Goal: Answer question/provide support

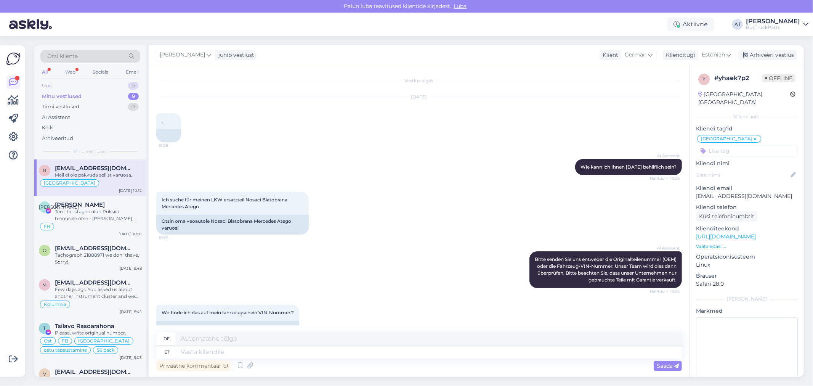
scroll to position [805, 0]
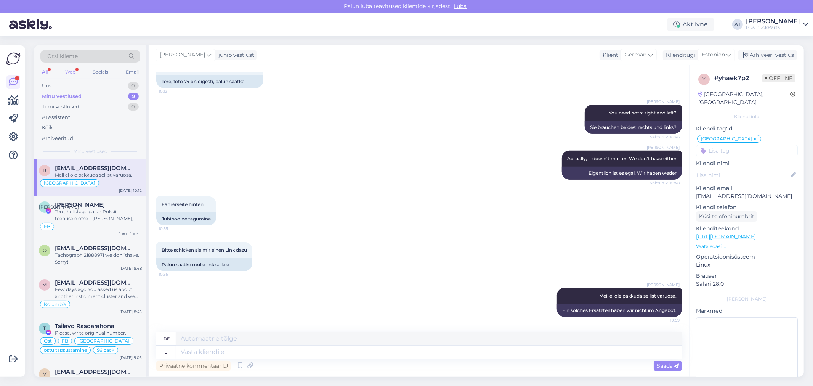
click at [73, 69] on div "Web" at bounding box center [70, 72] width 13 height 10
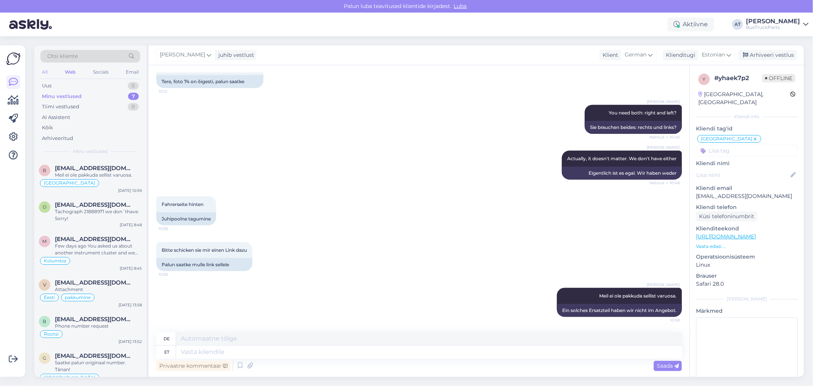
click at [46, 70] on div "All" at bounding box center [44, 72] width 9 height 10
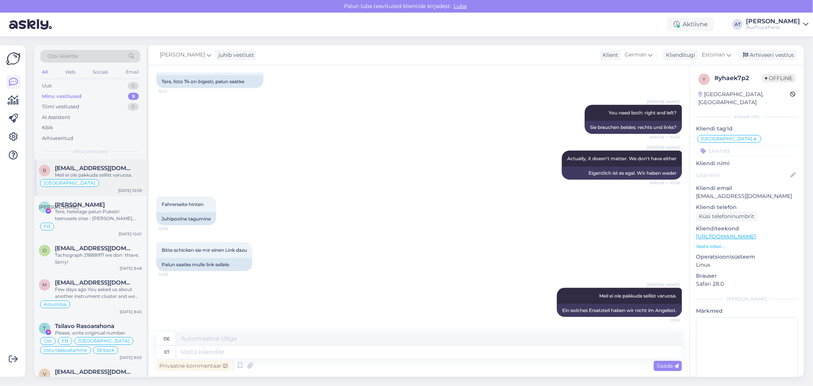
click at [96, 178] on div "[GEOGRAPHIC_DATA]" at bounding box center [90, 182] width 103 height 9
click at [424, 224] on div "Fahrerseite hinten 10:55 Juhipoolne tagumine" at bounding box center [419, 211] width 526 height 46
click at [753, 145] on input at bounding box center [747, 150] width 102 height 11
type input "Ei [PERSON_NAME]"
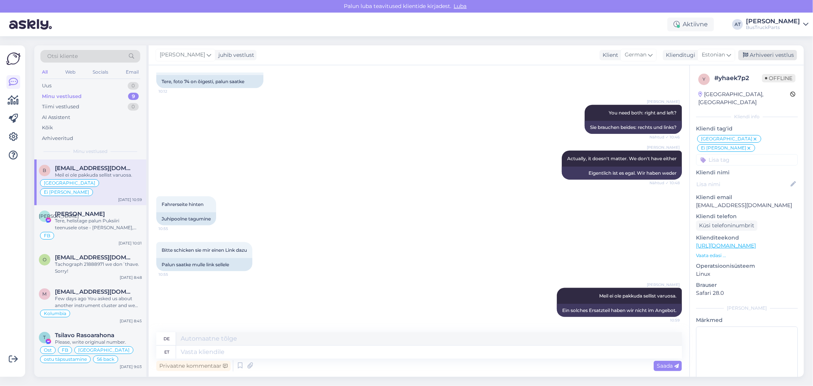
click at [764, 59] on div "Arhiveeri vestlus" at bounding box center [768, 55] width 59 height 10
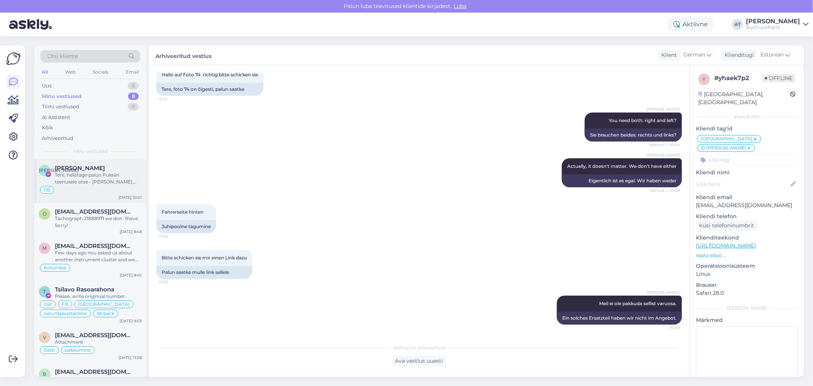
click at [100, 178] on div "Tere, helistage palun Puksiiri teenusele otse - [PERSON_NAME], Mob/WhatsApp: [P…" at bounding box center [98, 179] width 87 height 14
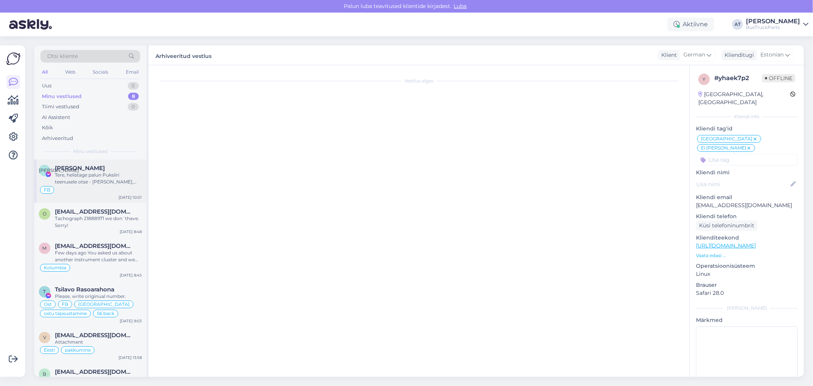
scroll to position [120, 0]
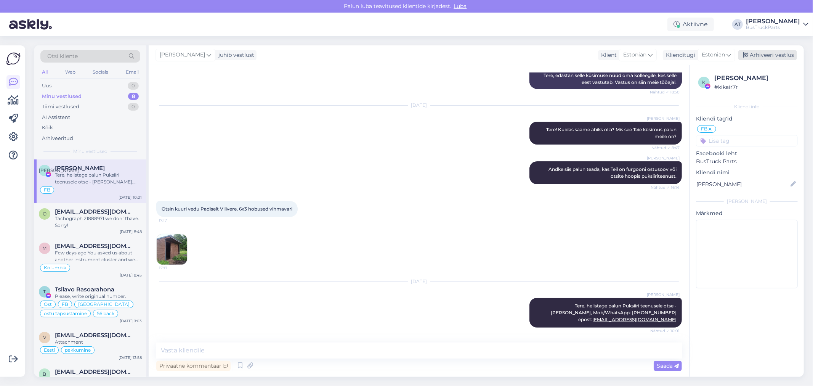
click at [775, 55] on div "Arhiveeri vestlus" at bounding box center [768, 55] width 59 height 10
